Goal: Check status: Check status

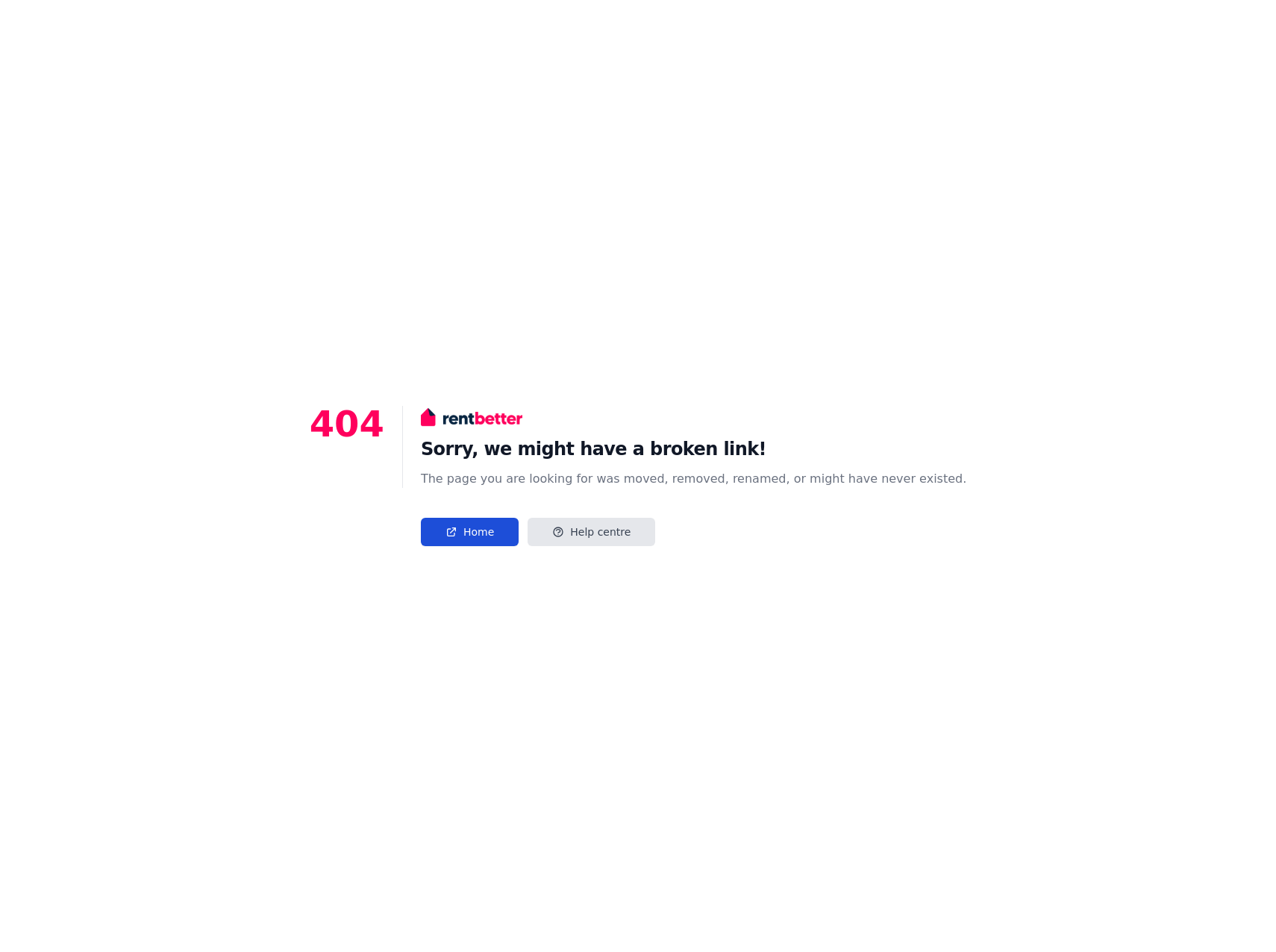
click at [494, 529] on link "Home" at bounding box center [469, 532] width 98 height 28
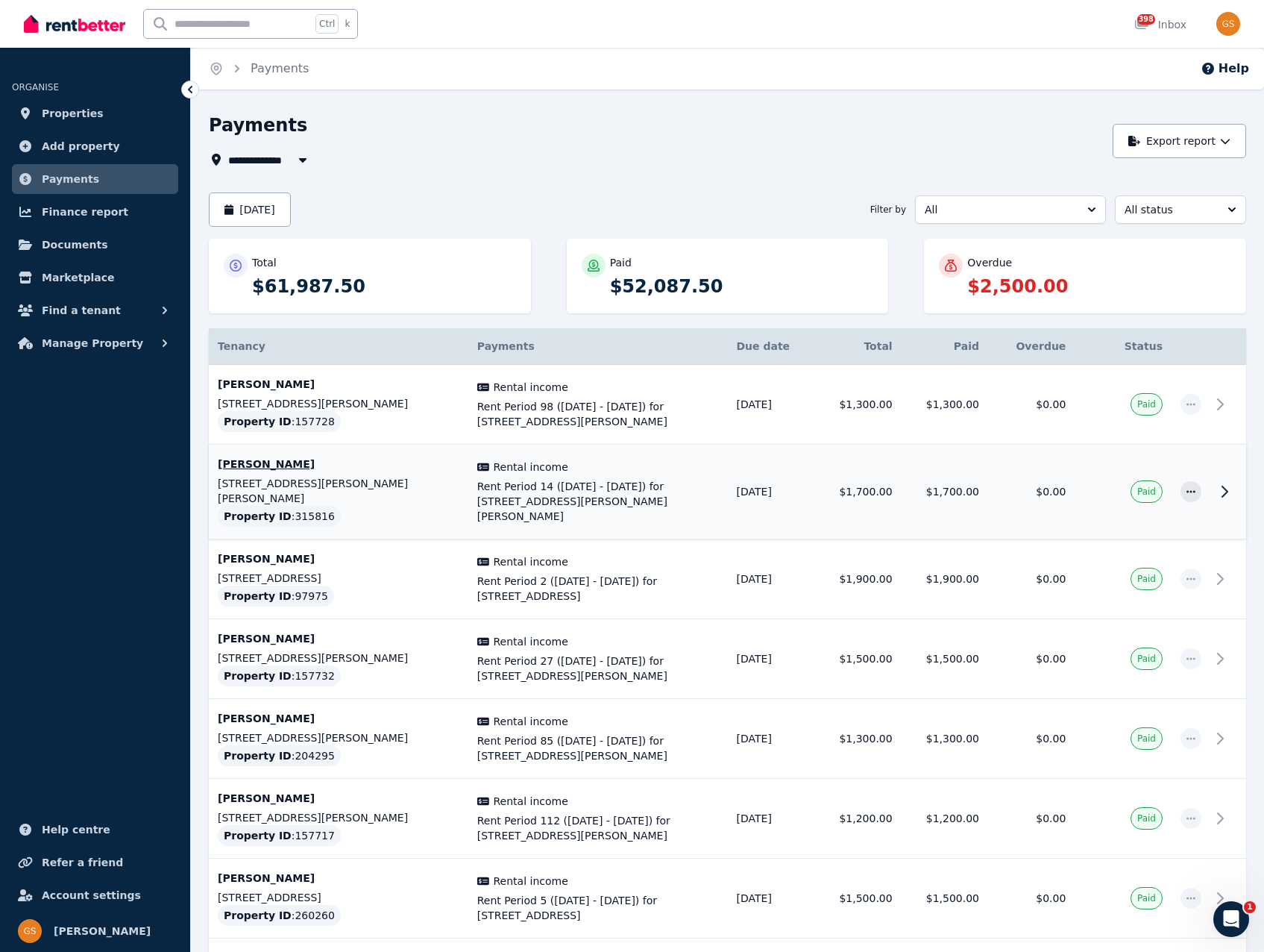
click at [845, 448] on td "$1,700.00" at bounding box center [857, 492] width 87 height 95
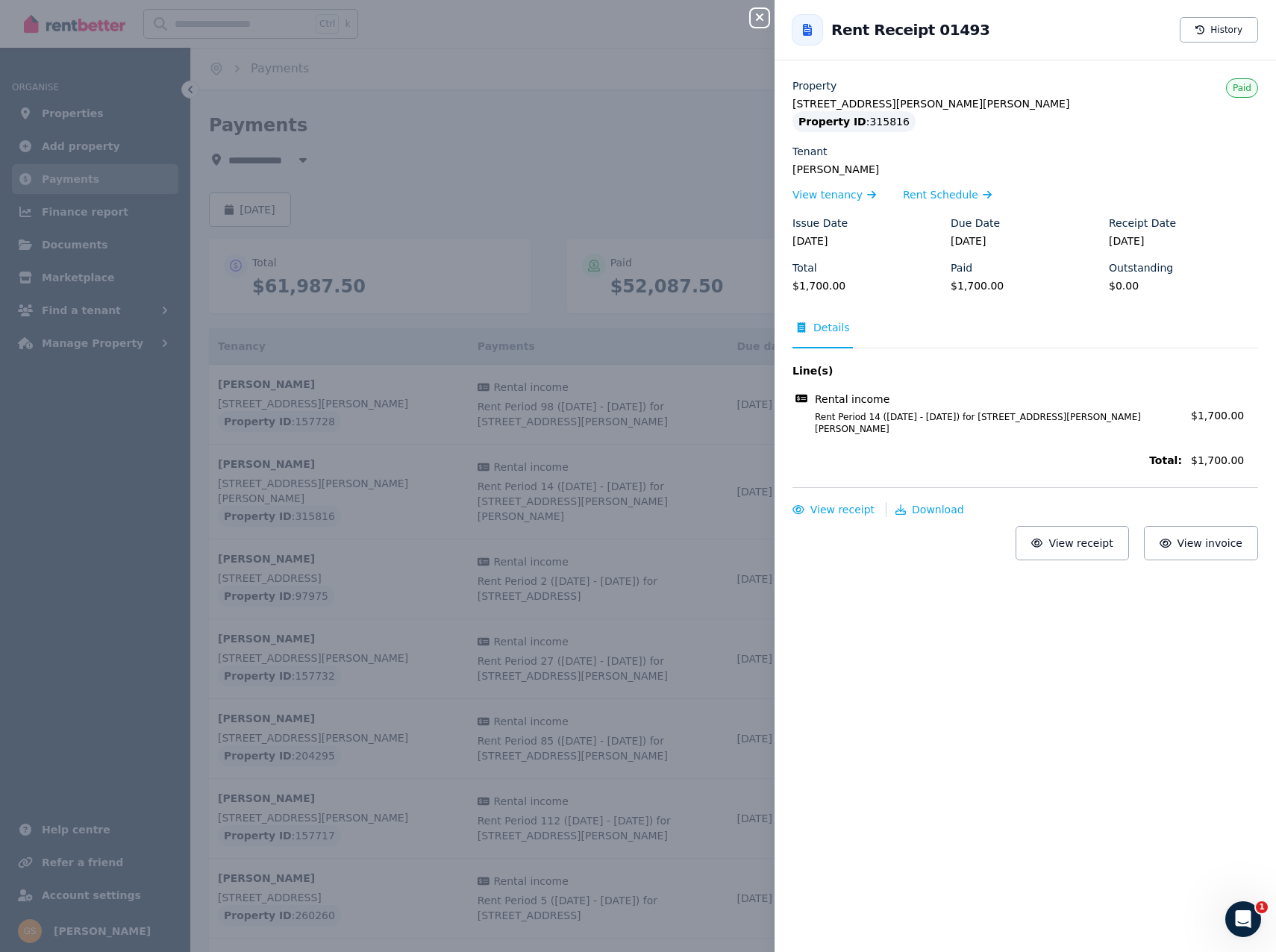
click at [757, 15] on icon "button" at bounding box center [760, 18] width 8 height 8
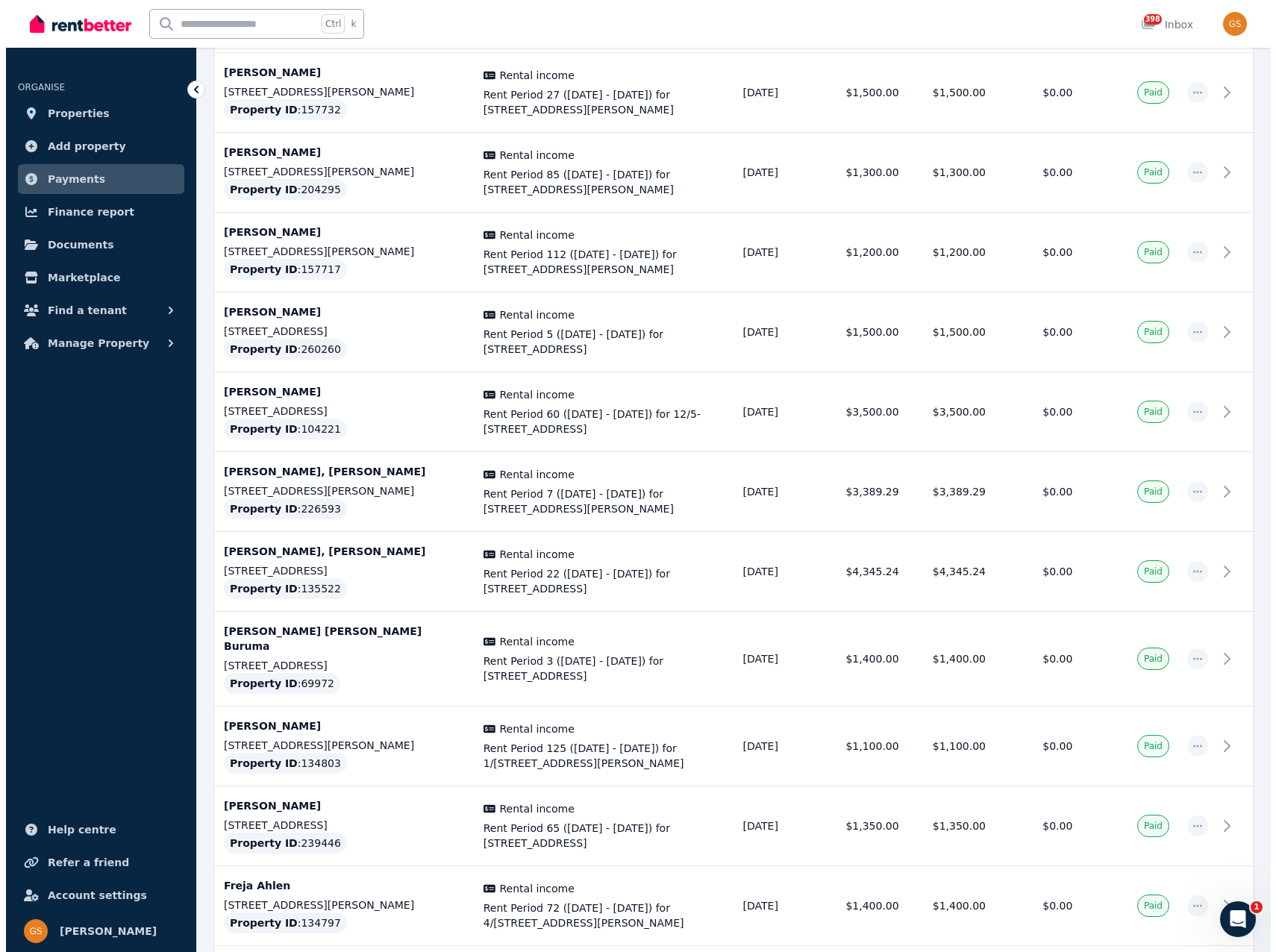
scroll to position [1605, 0]
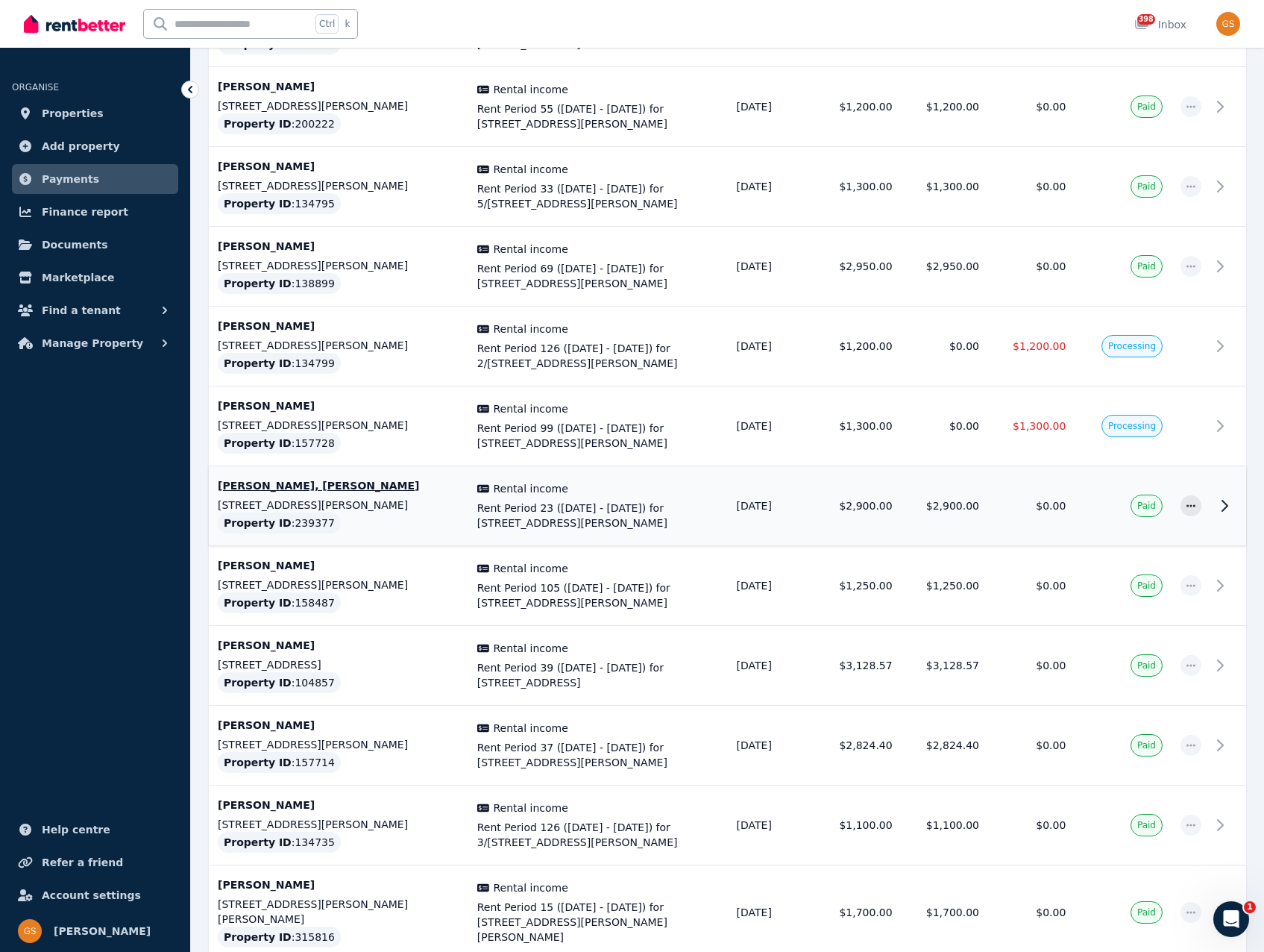
click at [284, 478] on p "Brooke Hill, Jonathan Hill" at bounding box center [338, 485] width 242 height 15
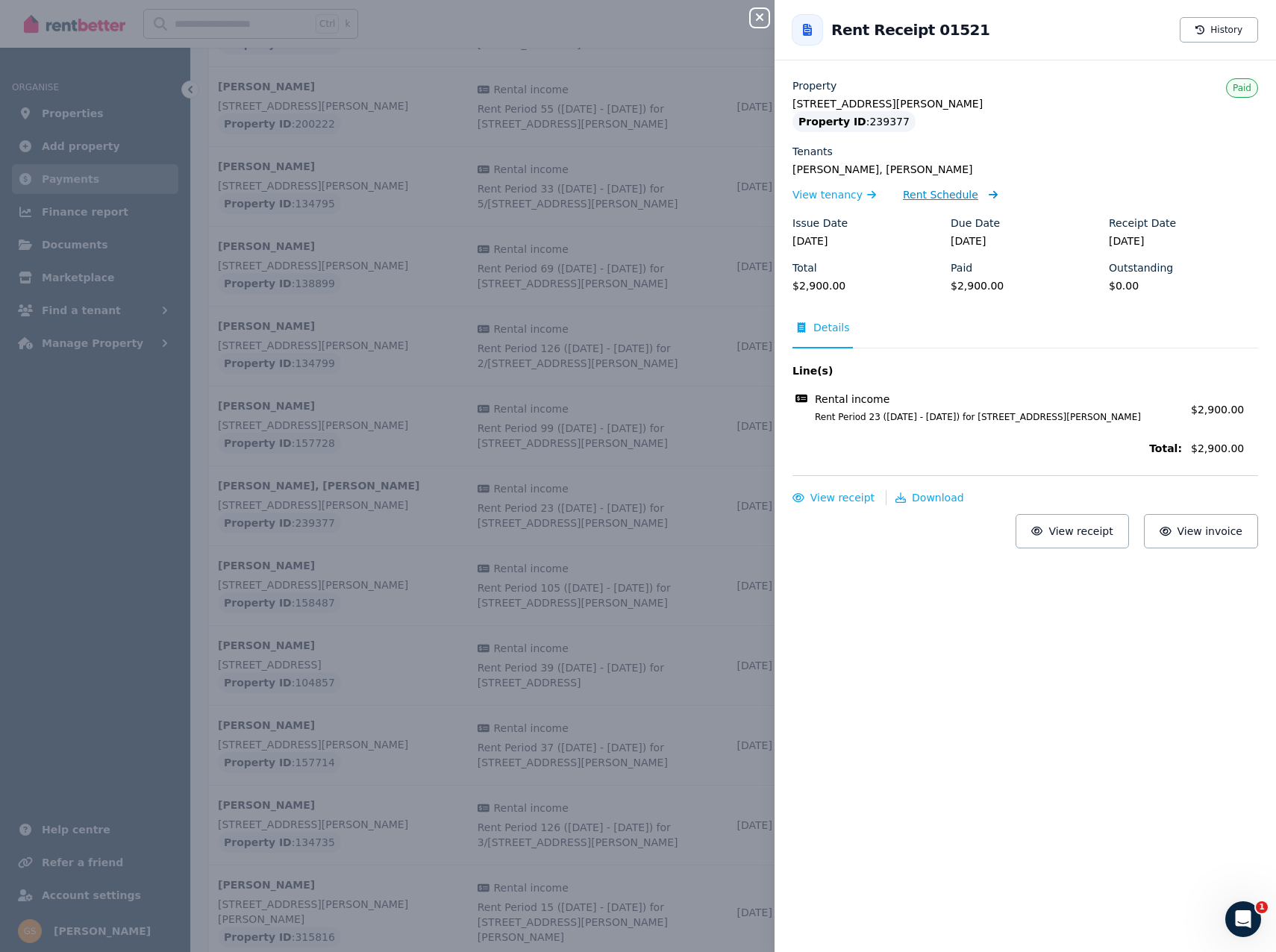
click at [940, 198] on span "Rent Schedule" at bounding box center [939, 194] width 75 height 15
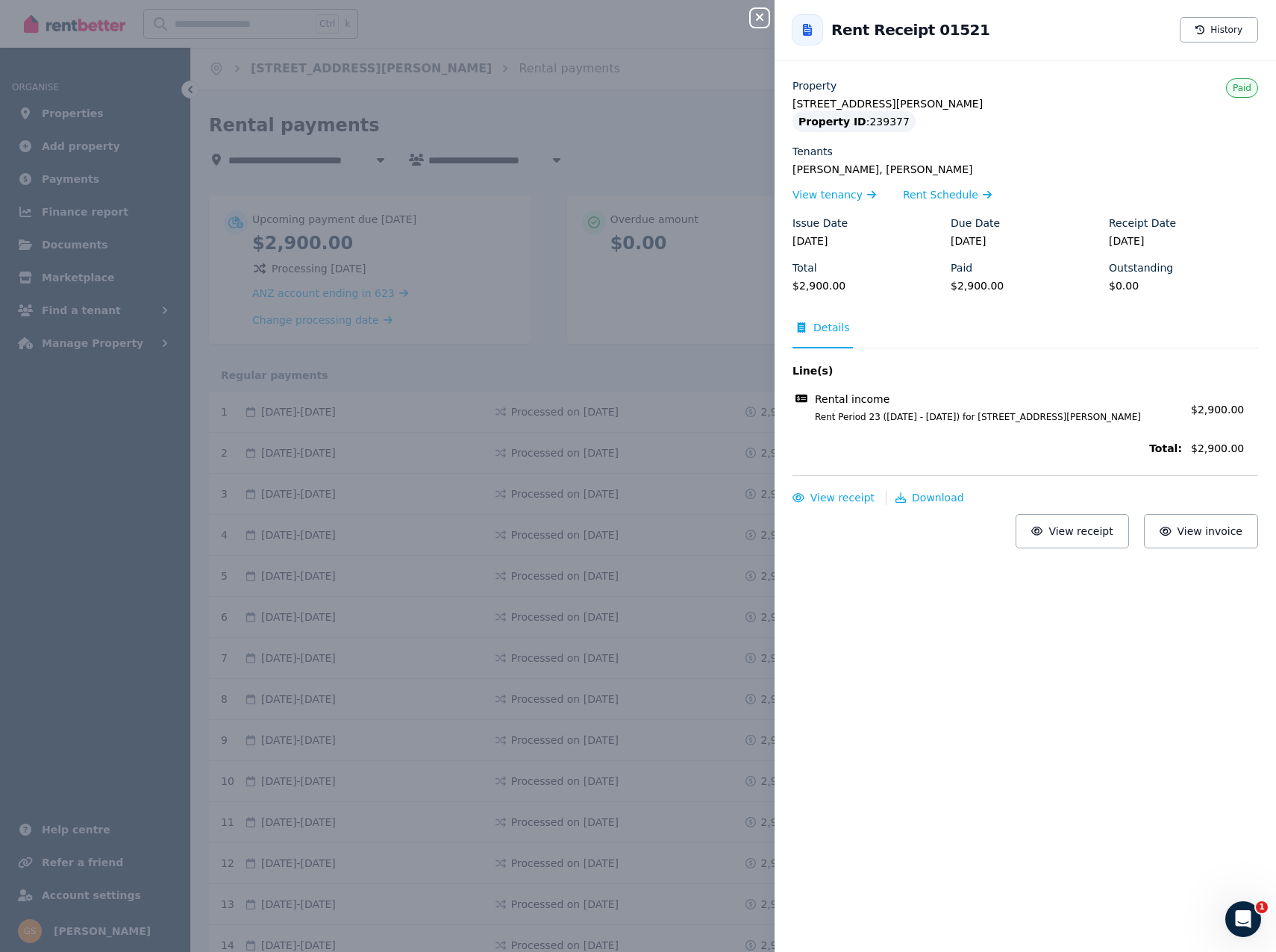
click at [760, 18] on icon "button" at bounding box center [760, 18] width 8 height 8
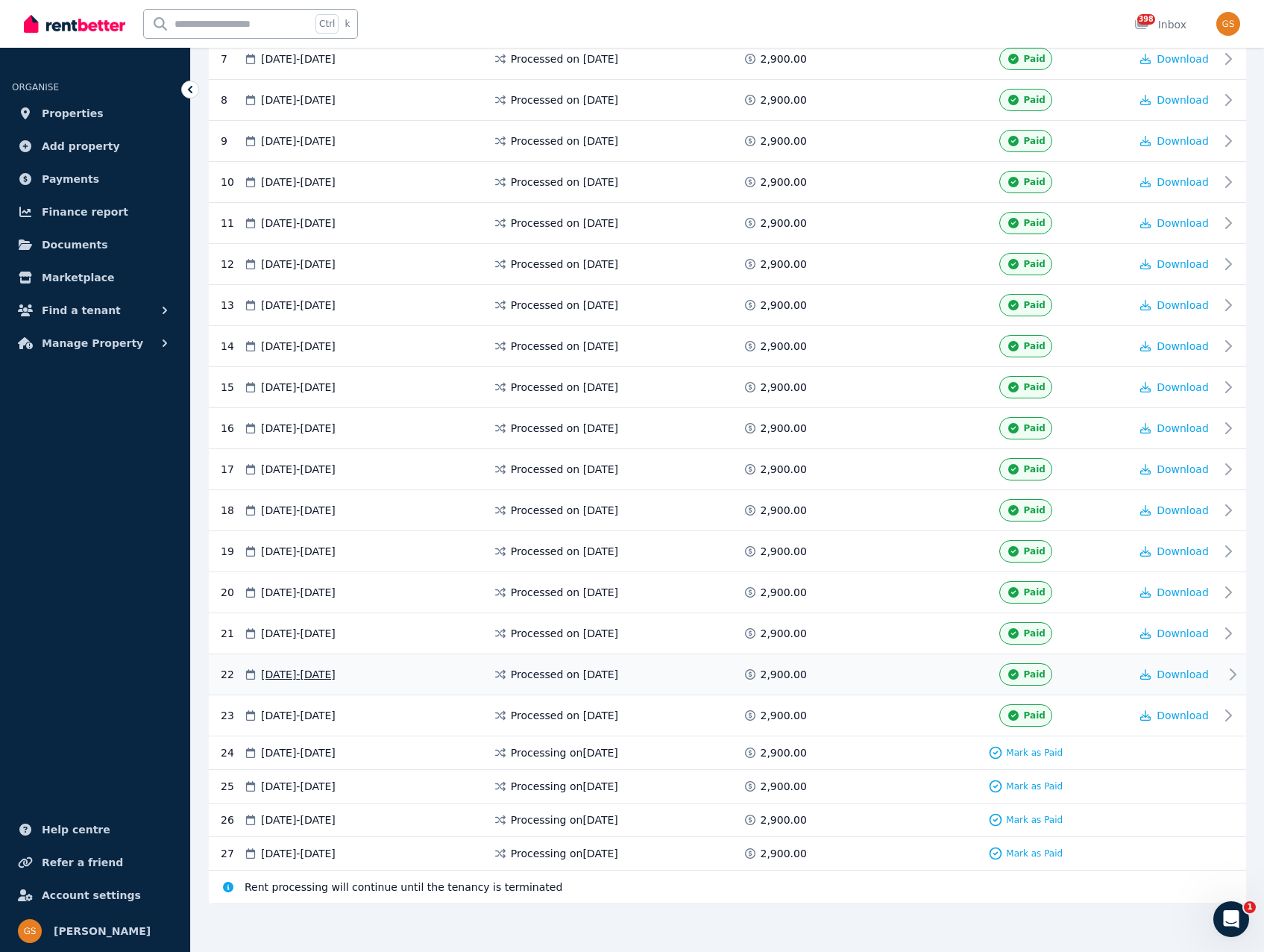
scroll to position [604, 0]
